Goal: Navigation & Orientation: Go to known website

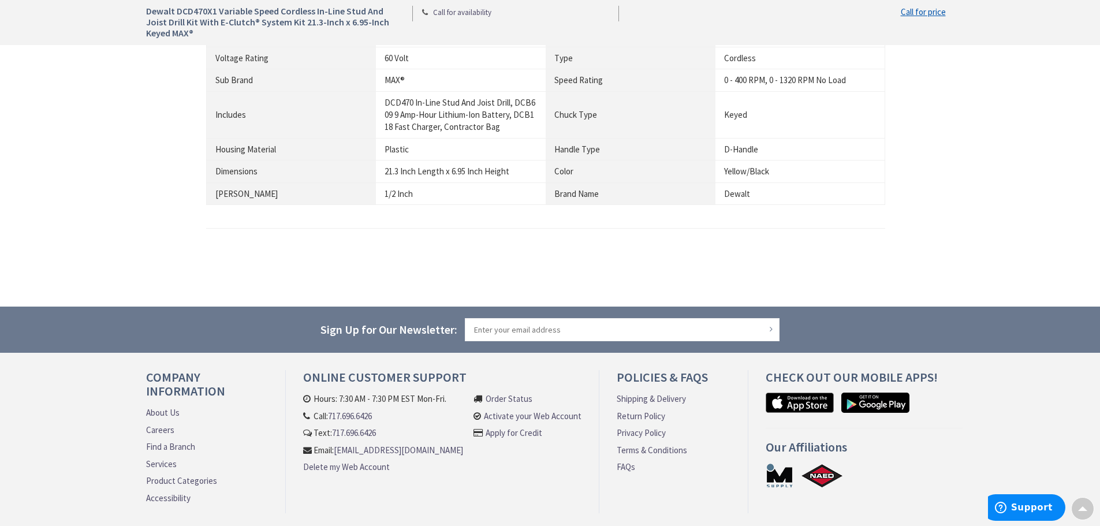
scroll to position [958, 0]
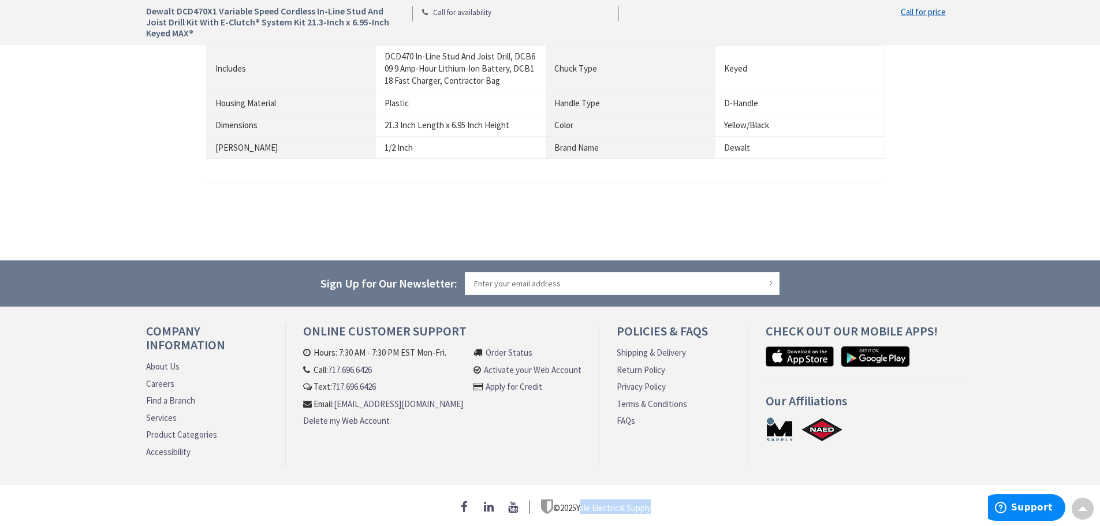
drag, startPoint x: 579, startPoint y: 503, endPoint x: 650, endPoint y: 503, distance: 71.1
click at [650, 503] on p "© 2025 Yale Electrical Supply" at bounding box center [596, 507] width 110 height 14
click at [651, 503] on p "© 2025 Yale Electrical Supply" at bounding box center [596, 507] width 110 height 14
drag, startPoint x: 657, startPoint y: 503, endPoint x: 579, endPoint y: 495, distance: 78.9
click at [579, 500] on div "© 2025 Yale Electrical Supply" at bounding box center [550, 507] width 809 height 15
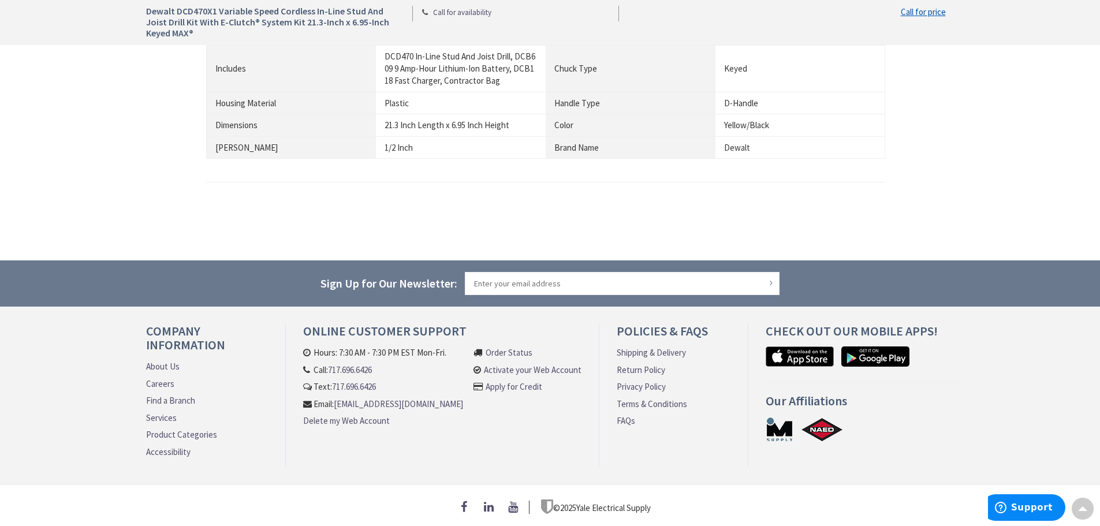
copy p "Yale Electrical Supply"
